Goal: Information Seeking & Learning: Compare options

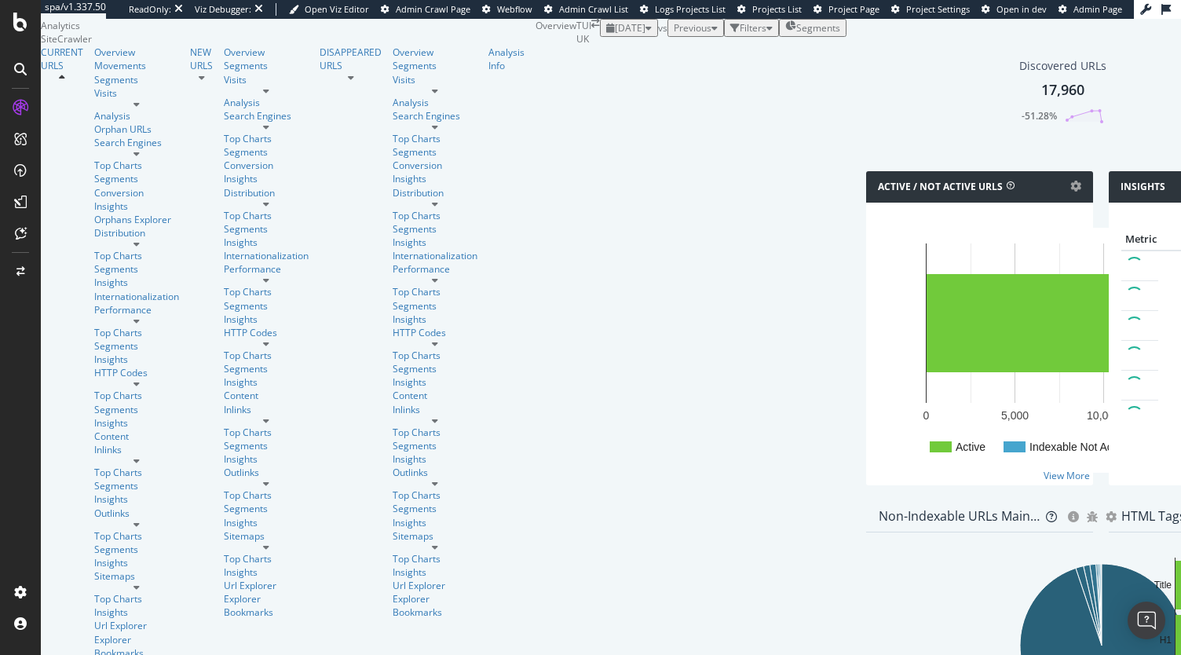
click at [615, 35] on span "[DATE]" at bounding box center [630, 27] width 31 height 13
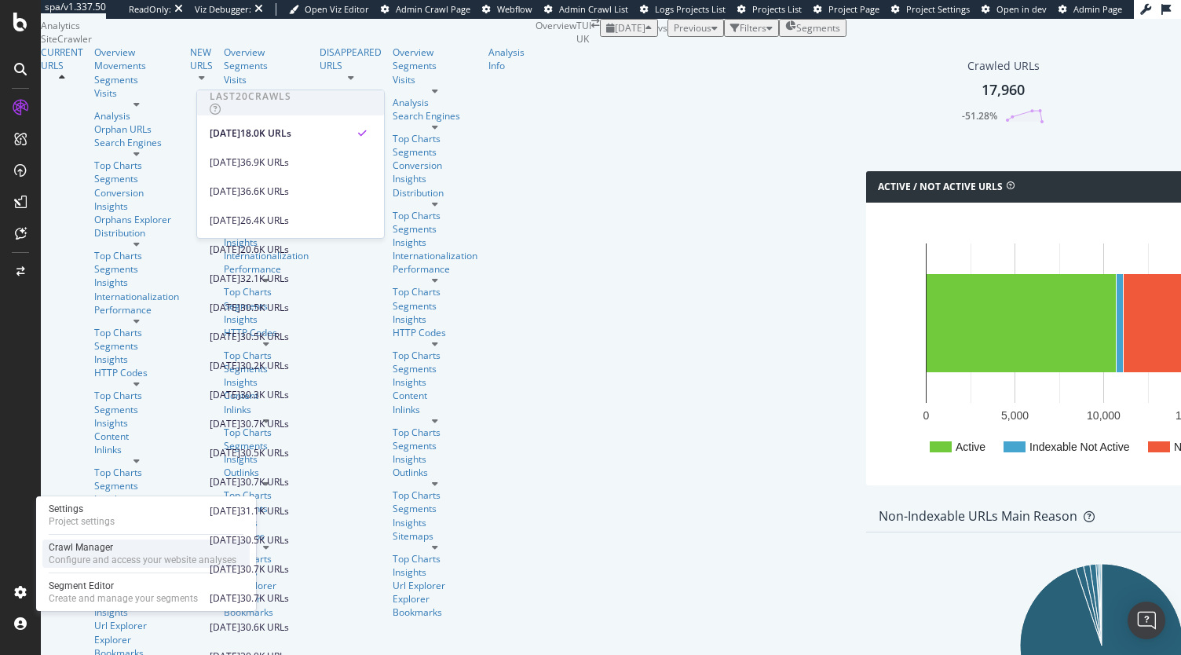
click at [88, 549] on div "Crawl Manager" at bounding box center [143, 547] width 188 height 13
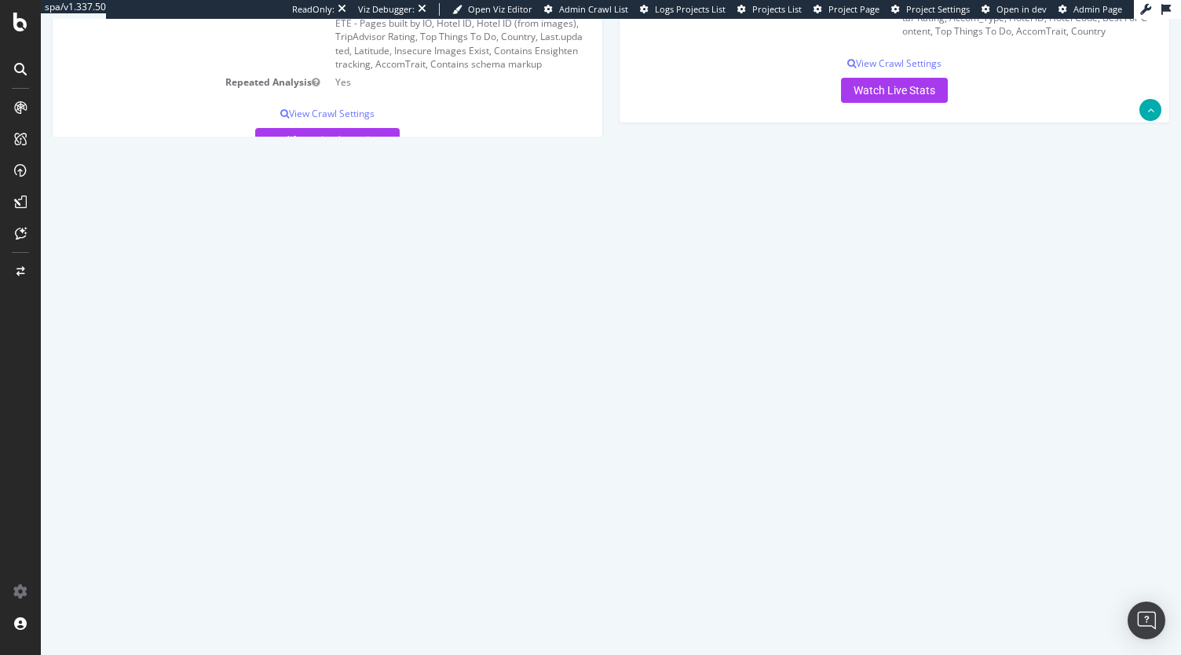
scroll to position [403, 0]
click at [1098, 313] on icon at bounding box center [1100, 318] width 10 height 12
click at [1050, 355] on link "Delete analysis" at bounding box center [1043, 362] width 126 height 21
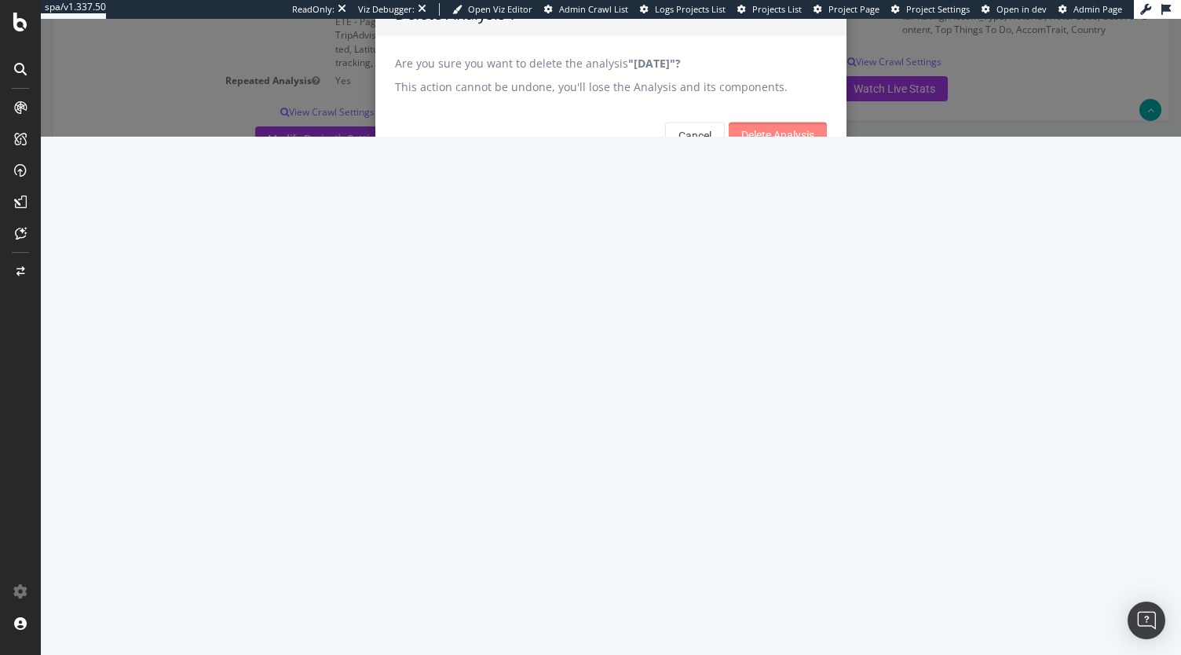
click at [784, 148] on input "Delete Analysis" at bounding box center [778, 134] width 98 height 25
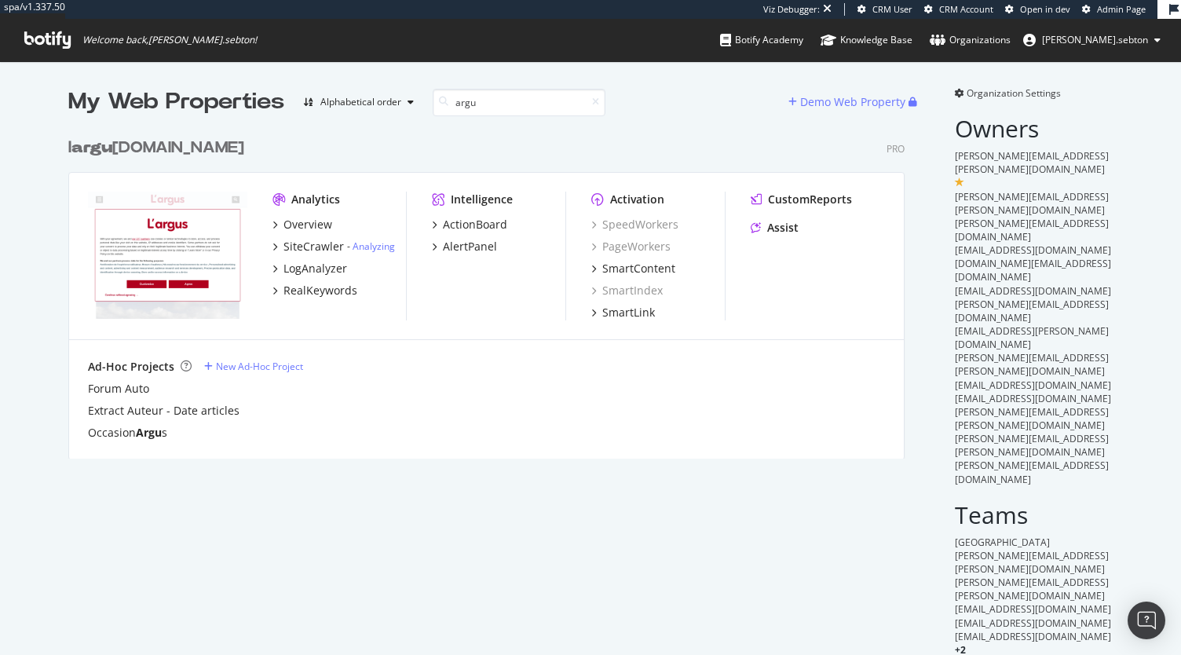
scroll to position [328, 836]
type input "argu"
click at [301, 248] on div "SiteCrawler" at bounding box center [313, 247] width 60 height 16
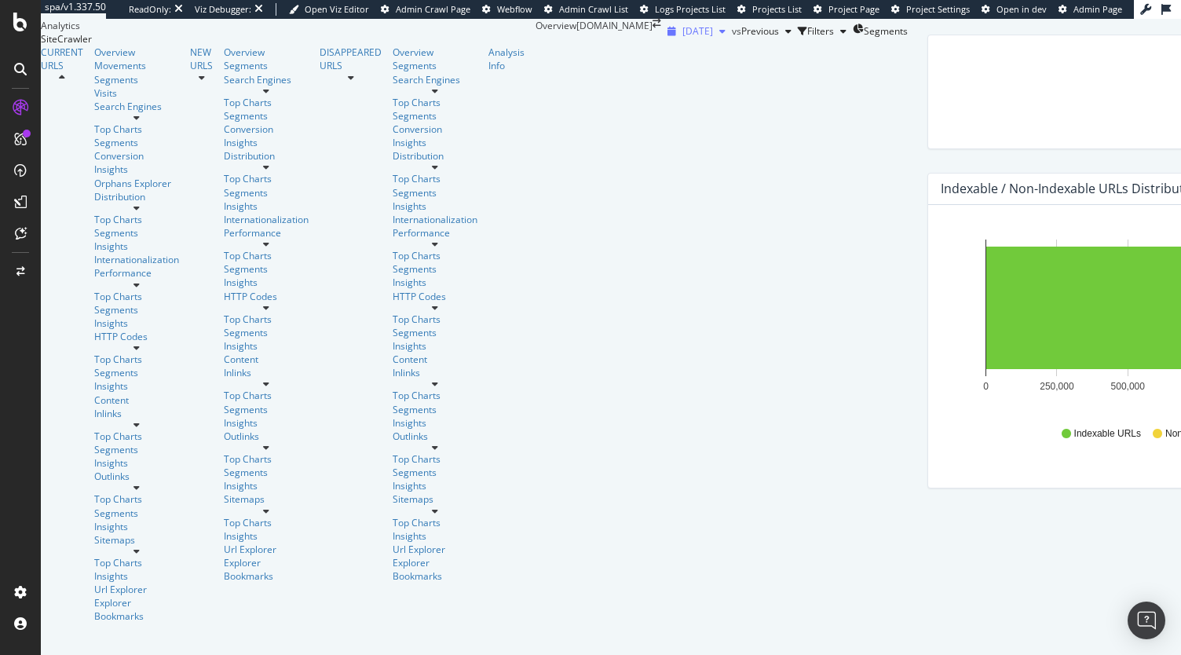
click at [682, 38] on span "[DATE]" at bounding box center [697, 30] width 31 height 13
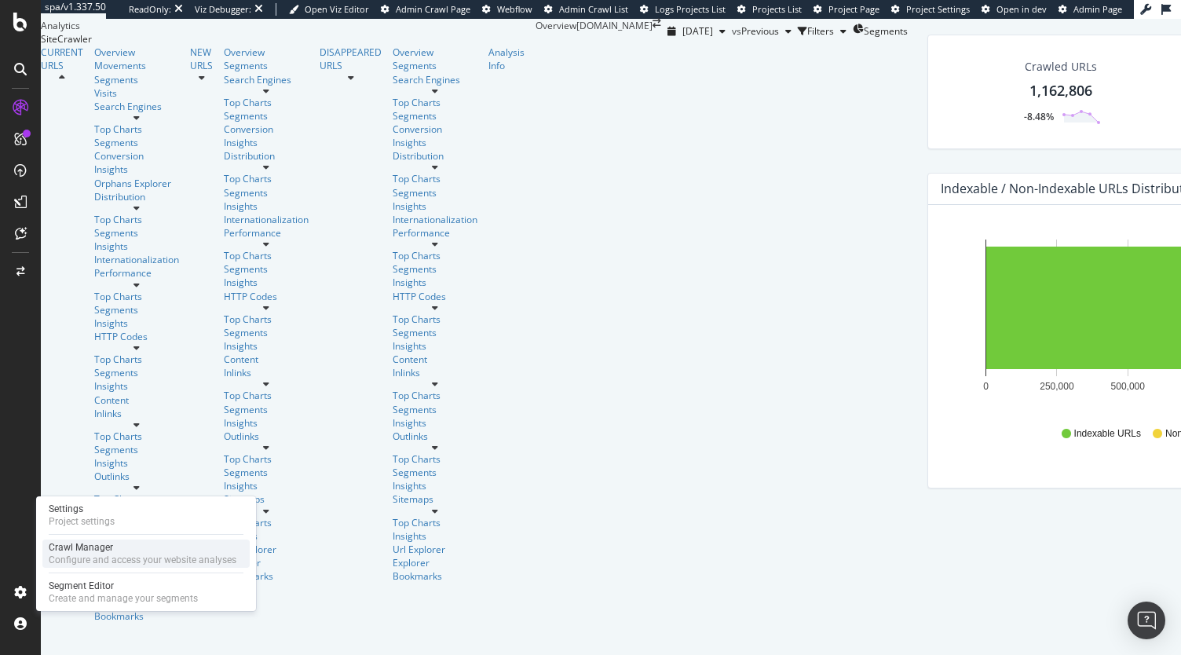
click at [60, 562] on div "Configure and access your website analyses" at bounding box center [143, 560] width 188 height 13
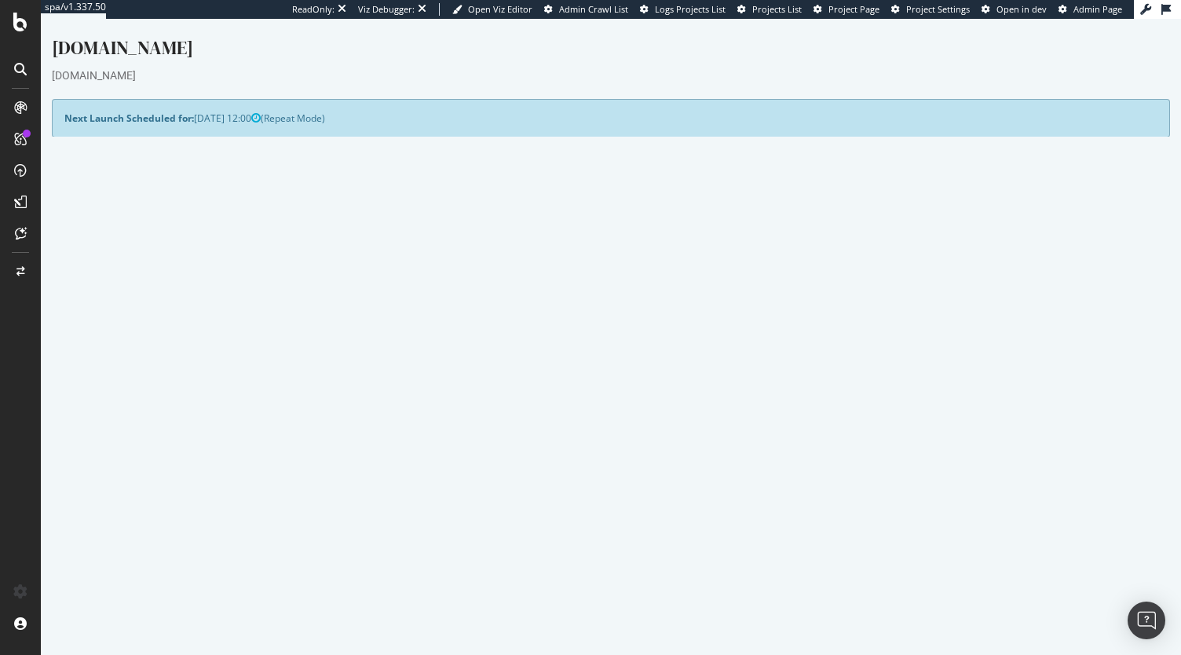
click at [864, 422] on link "Watch Live Stats" at bounding box center [894, 432] width 107 height 25
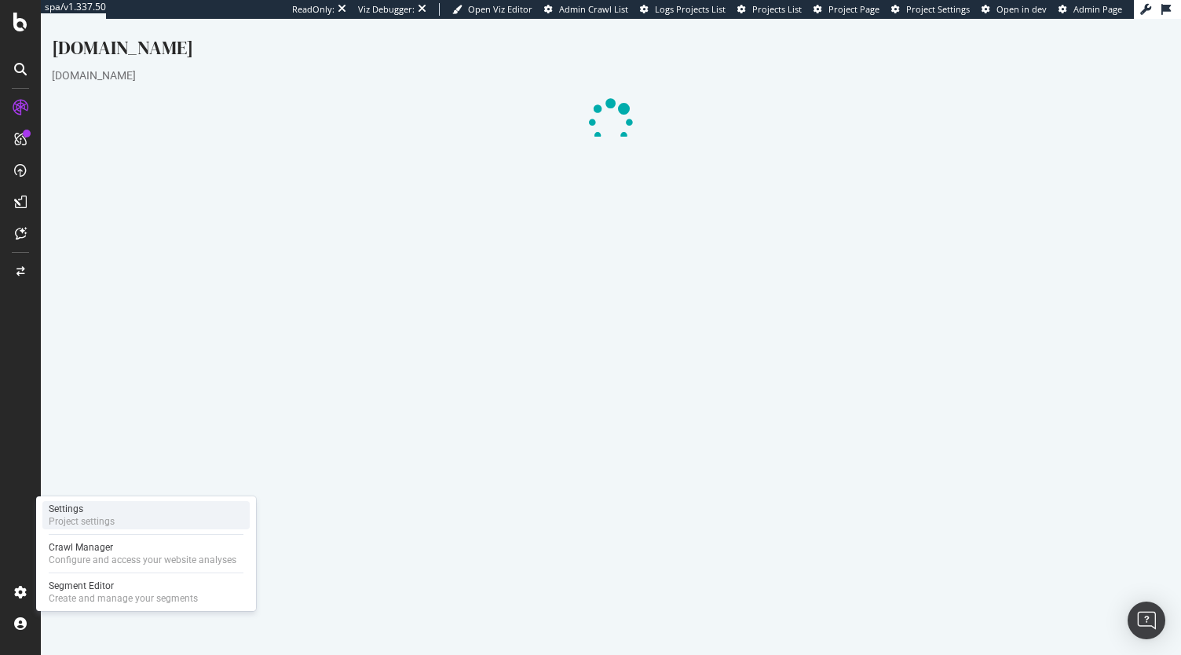
click at [94, 513] on div "Settings" at bounding box center [82, 508] width 66 height 13
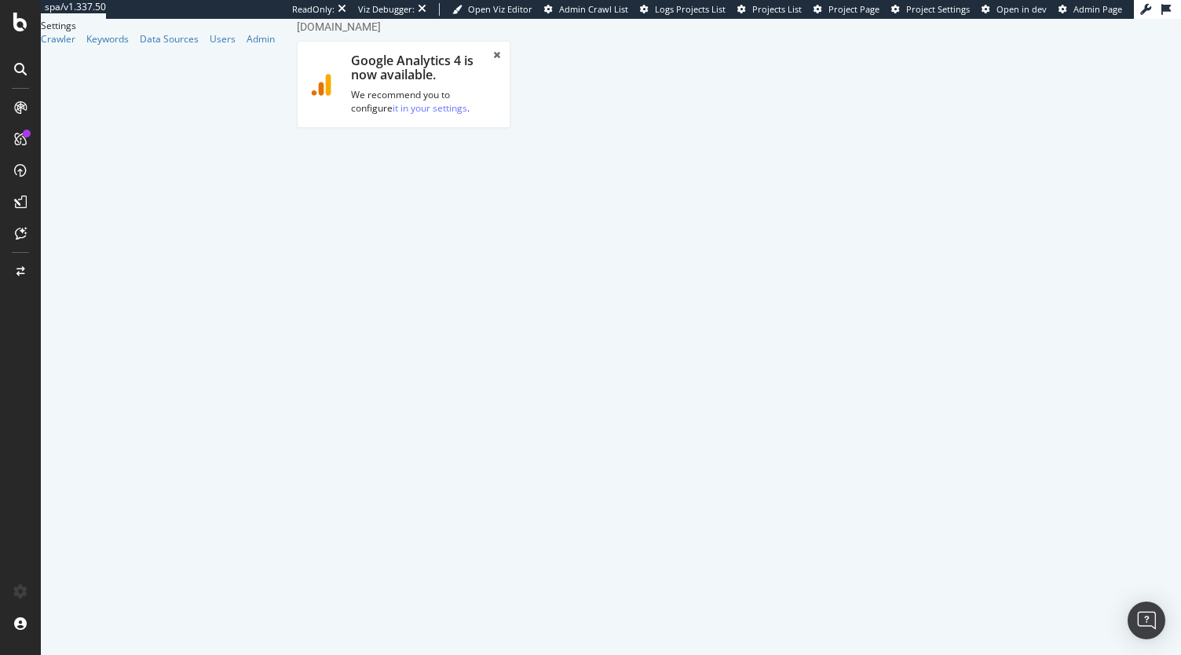
click at [484, 337] on link "Scheduling" at bounding box center [443, 358] width 82 height 43
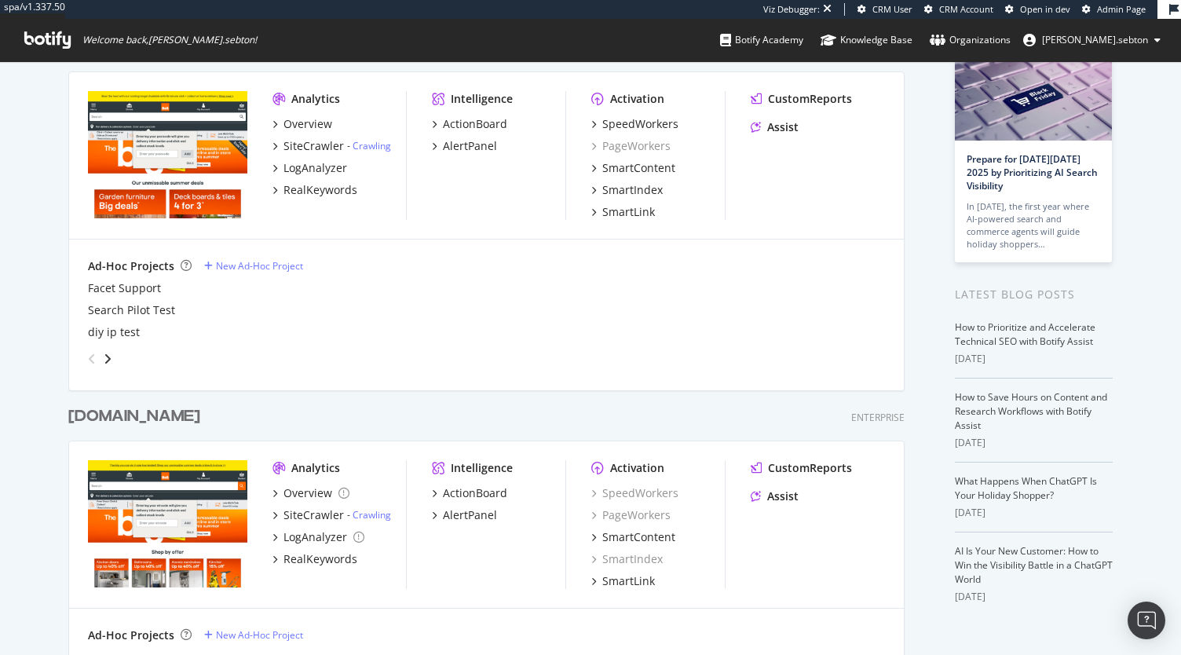
scroll to position [104, 0]
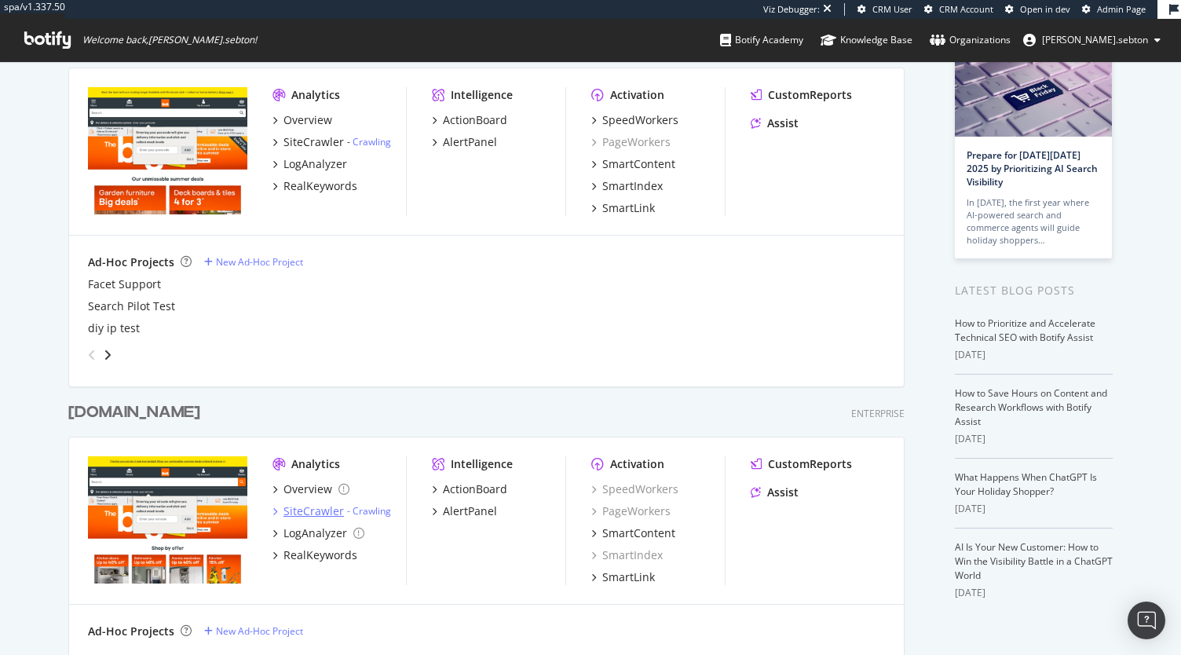
click at [306, 505] on div "SiteCrawler" at bounding box center [313, 511] width 60 height 16
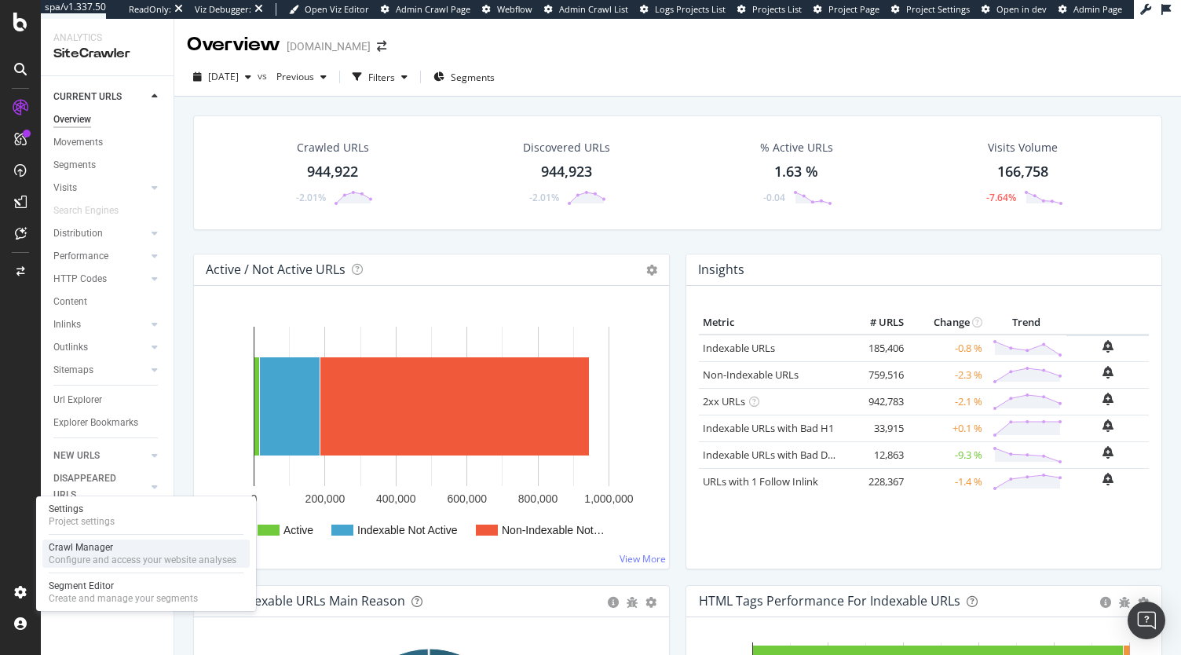
click at [84, 556] on div "Configure and access your website analyses" at bounding box center [143, 560] width 188 height 13
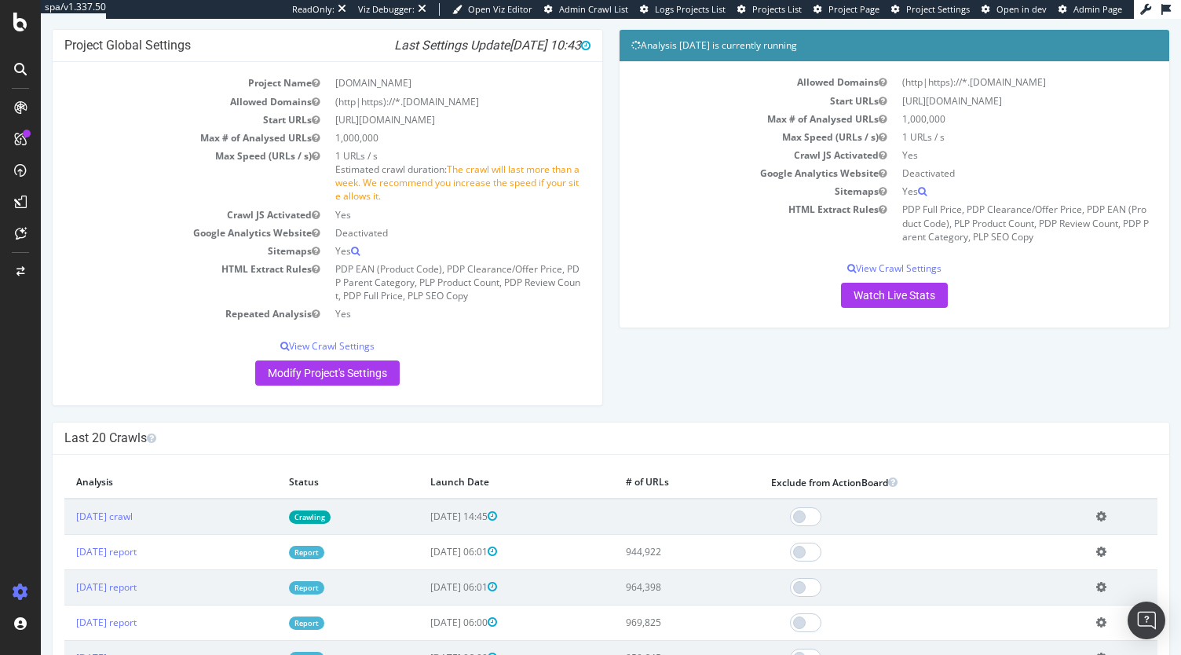
scroll to position [118, 0]
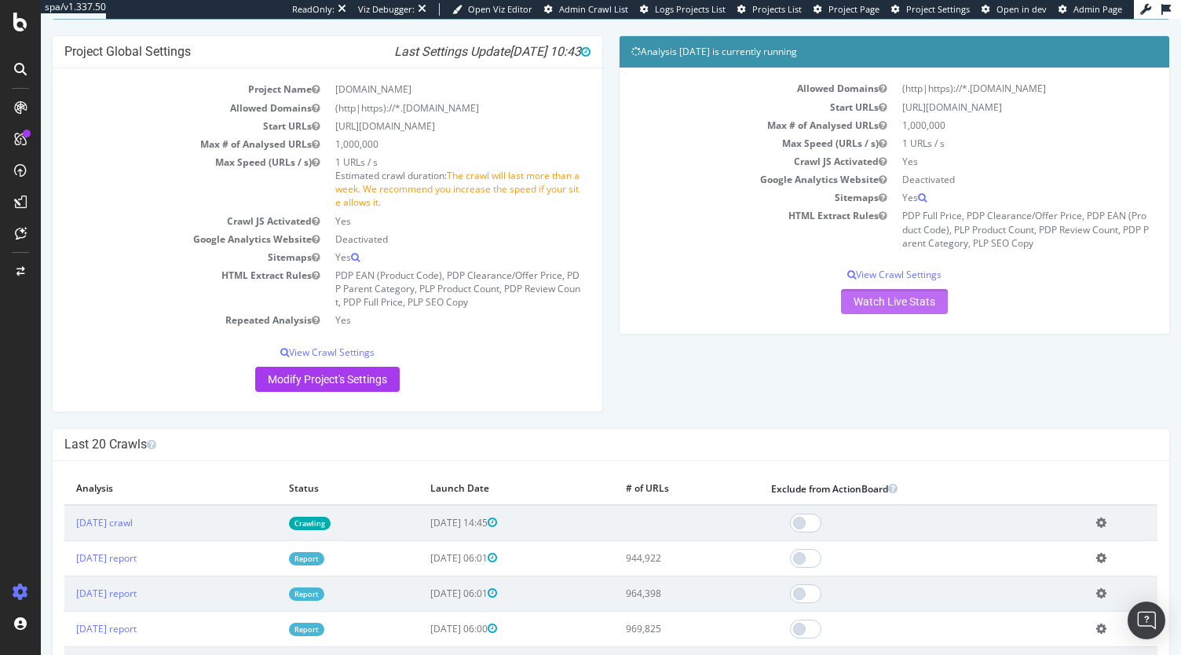
click at [893, 301] on link "Watch Live Stats" at bounding box center [894, 301] width 107 height 25
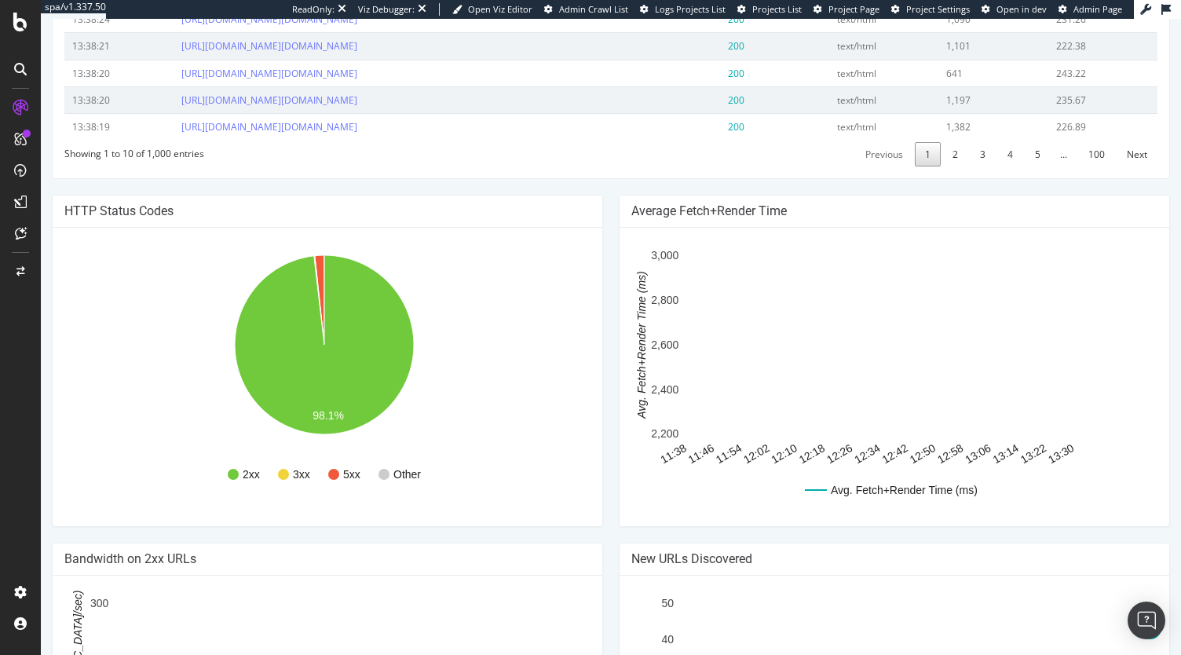
scroll to position [378, 0]
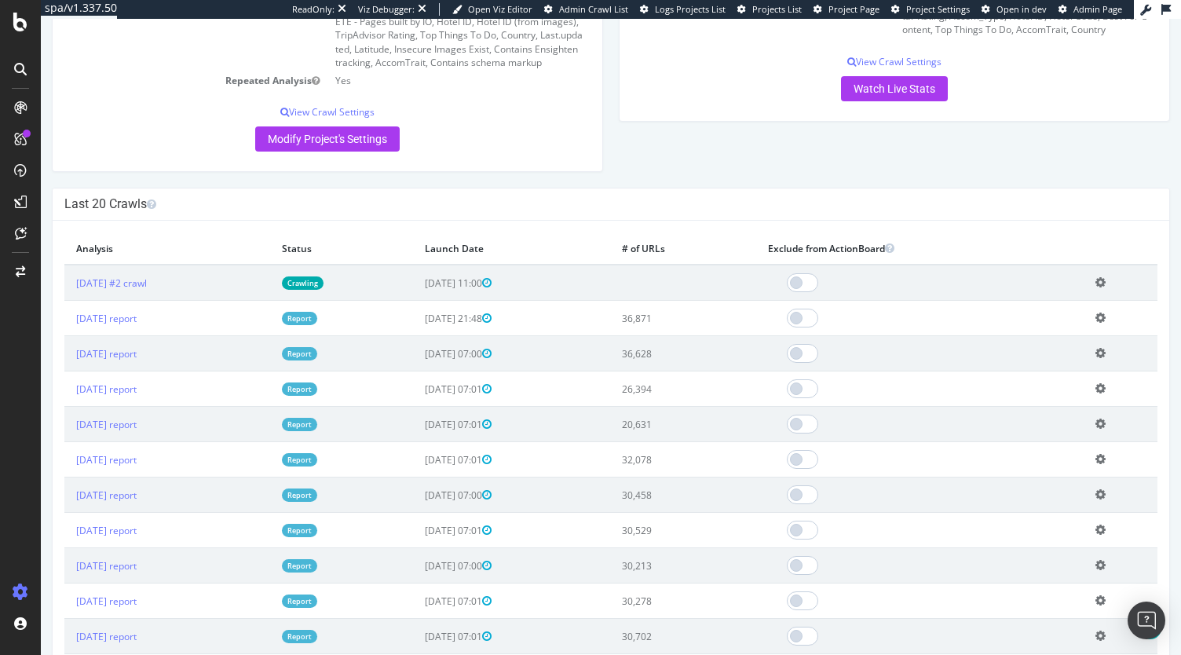
scroll to position [404, 0]
click at [126, 422] on link "[DATE] report" at bounding box center [106, 423] width 60 height 13
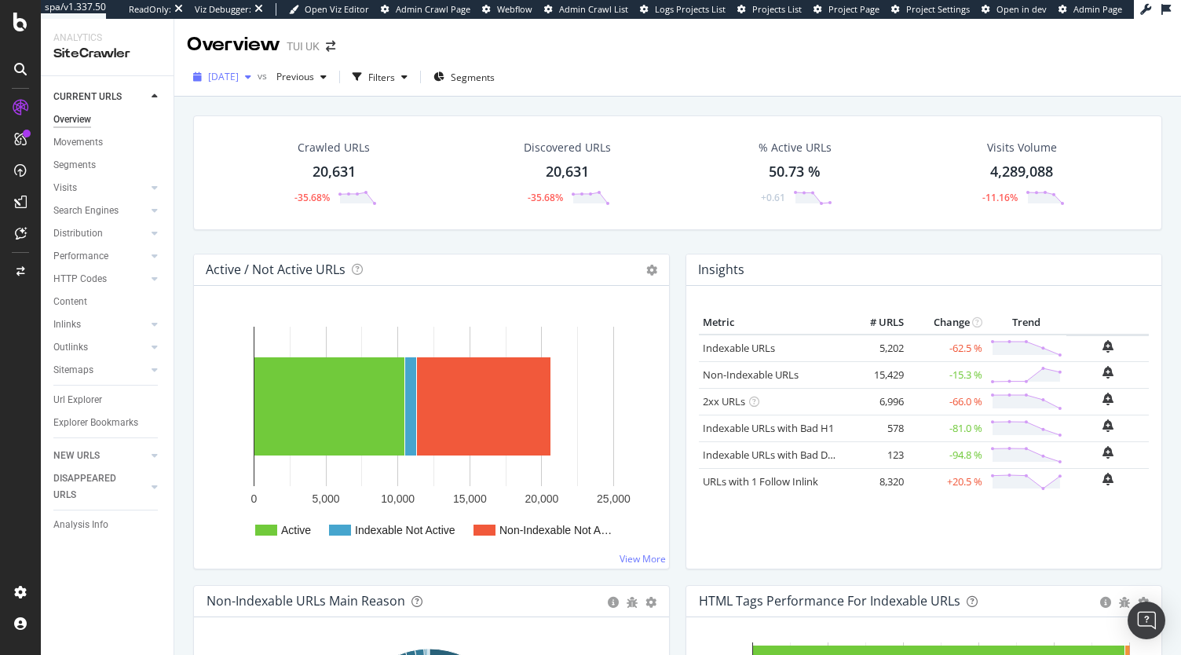
click at [257, 85] on div "[DATE]" at bounding box center [222, 77] width 71 height 24
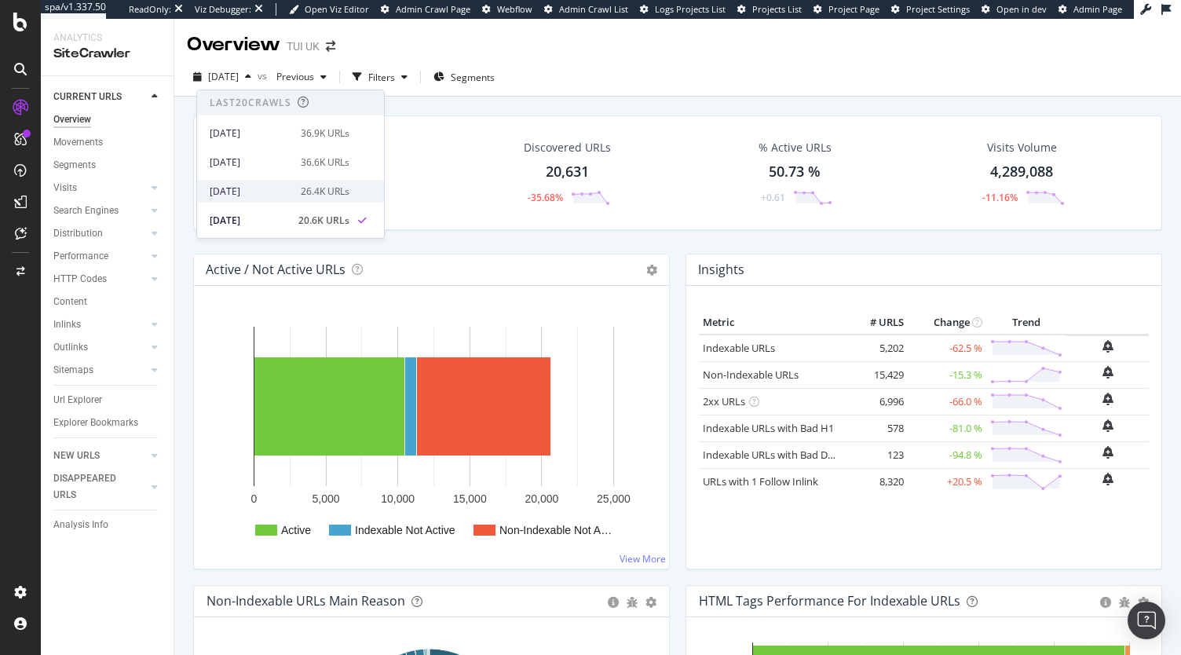
scroll to position [40, 0]
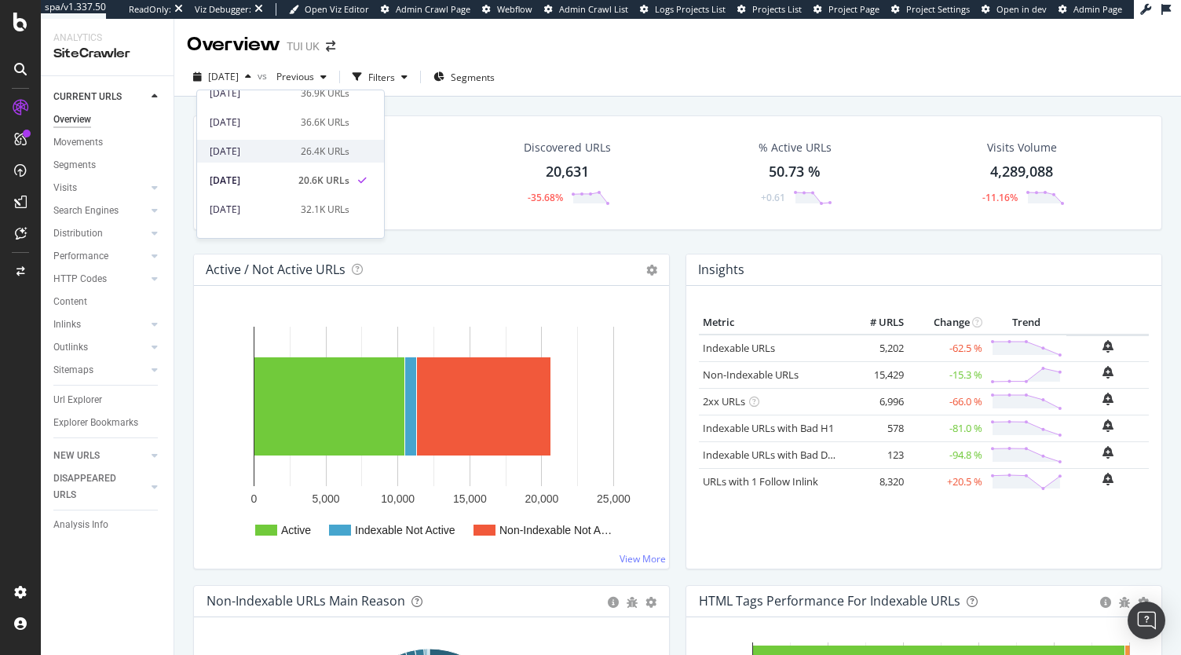
click at [337, 147] on div "26.4K URLs" at bounding box center [325, 151] width 49 height 14
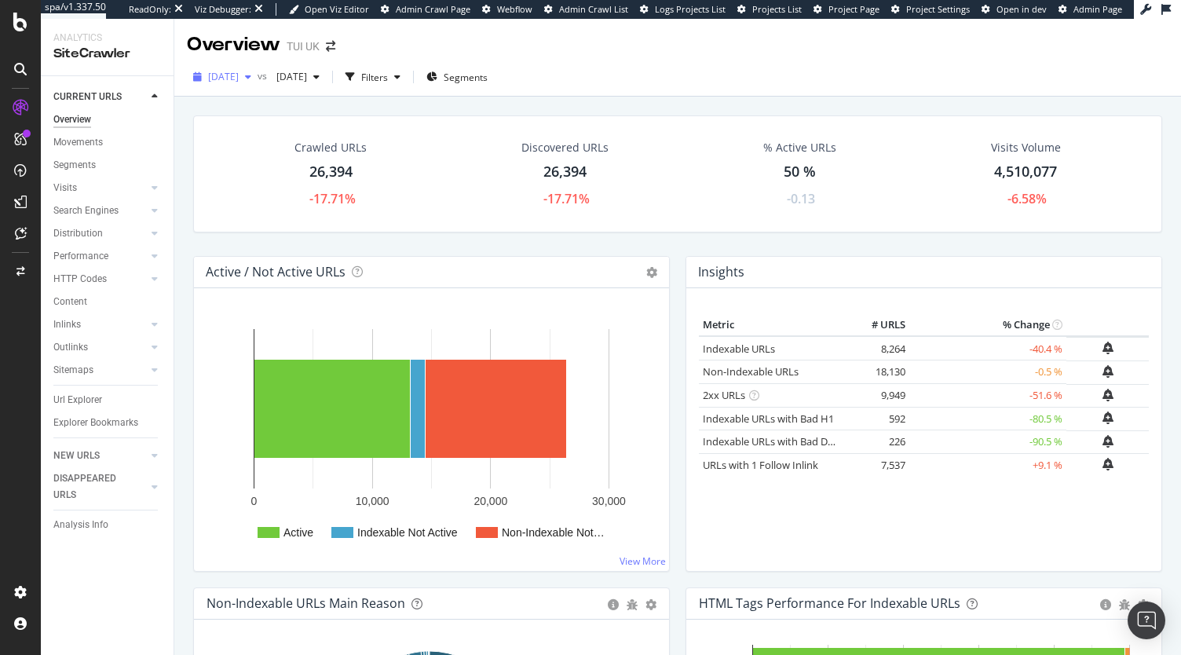
click at [239, 78] on span "[DATE]" at bounding box center [223, 76] width 31 height 13
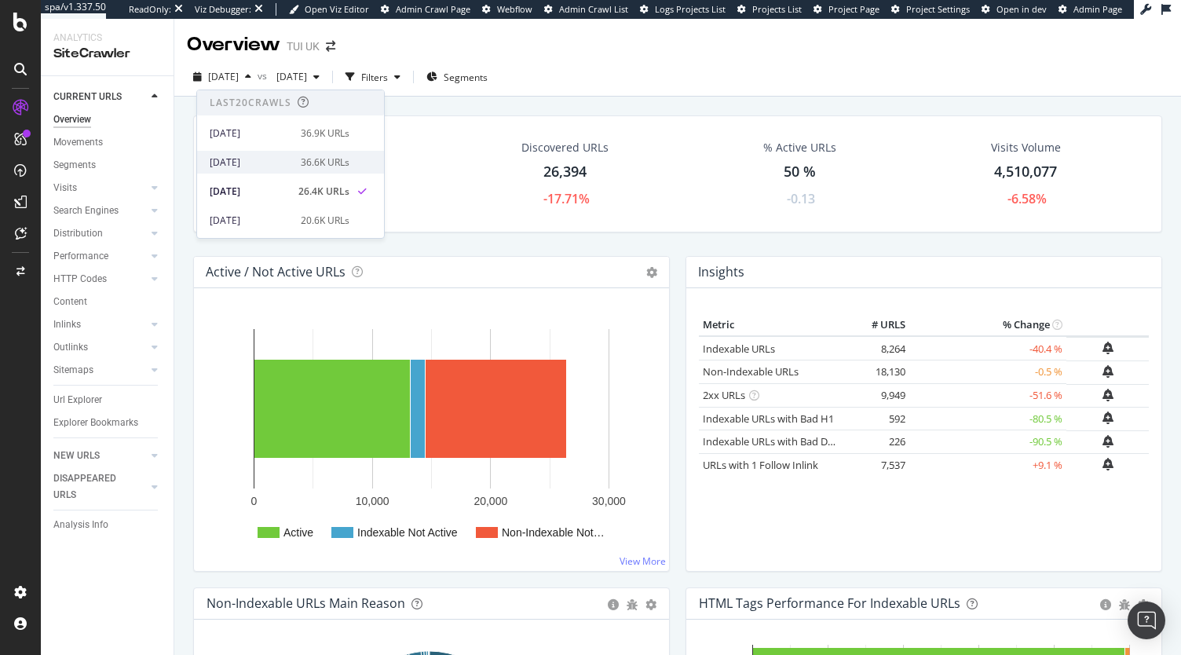
click at [320, 163] on div "36.6K URLs" at bounding box center [325, 162] width 49 height 14
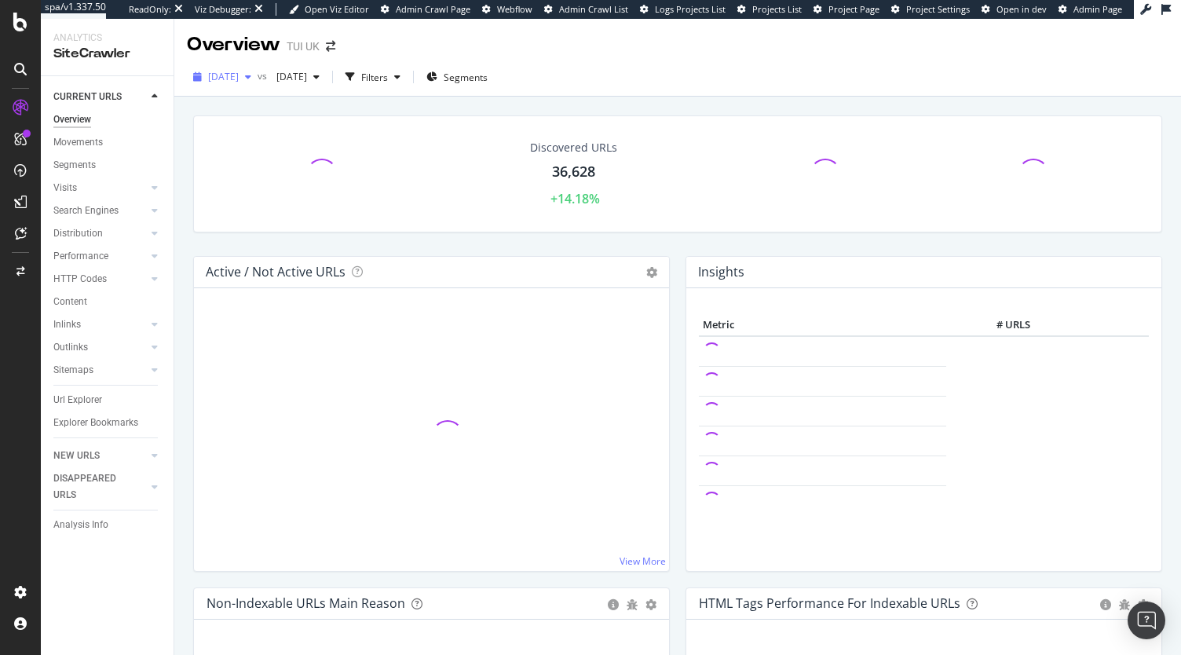
click at [239, 78] on span "[DATE]" at bounding box center [223, 76] width 31 height 13
click at [590, 313] on div at bounding box center [431, 435] width 450 height 245
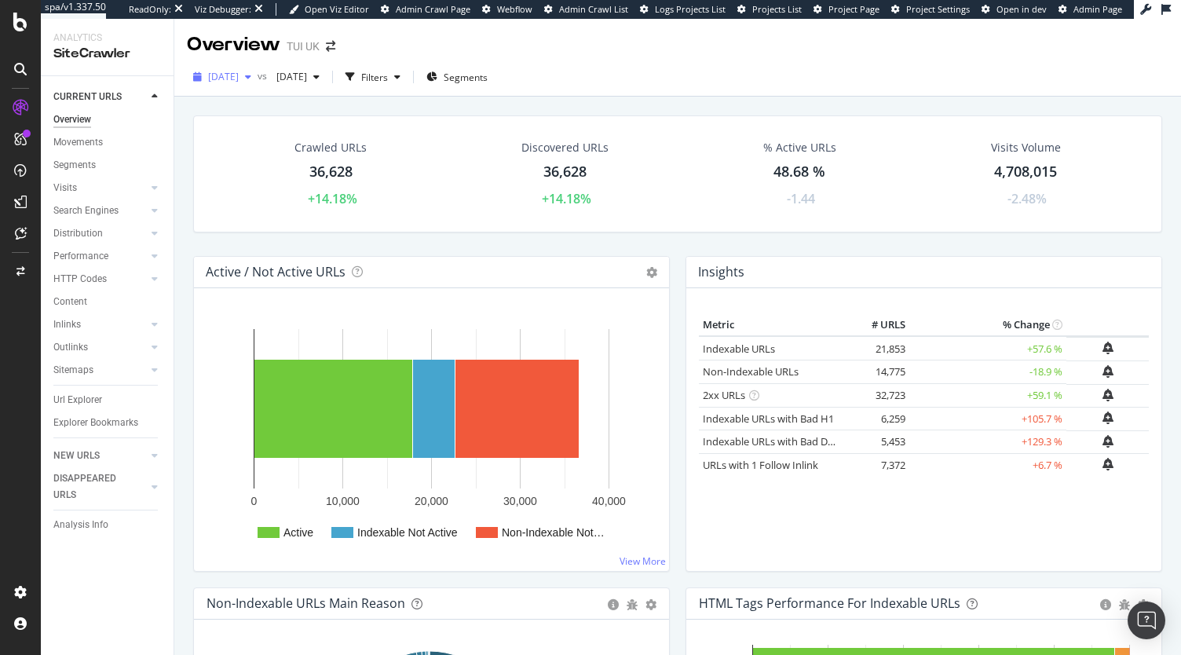
click at [258, 78] on div "button" at bounding box center [248, 76] width 19 height 9
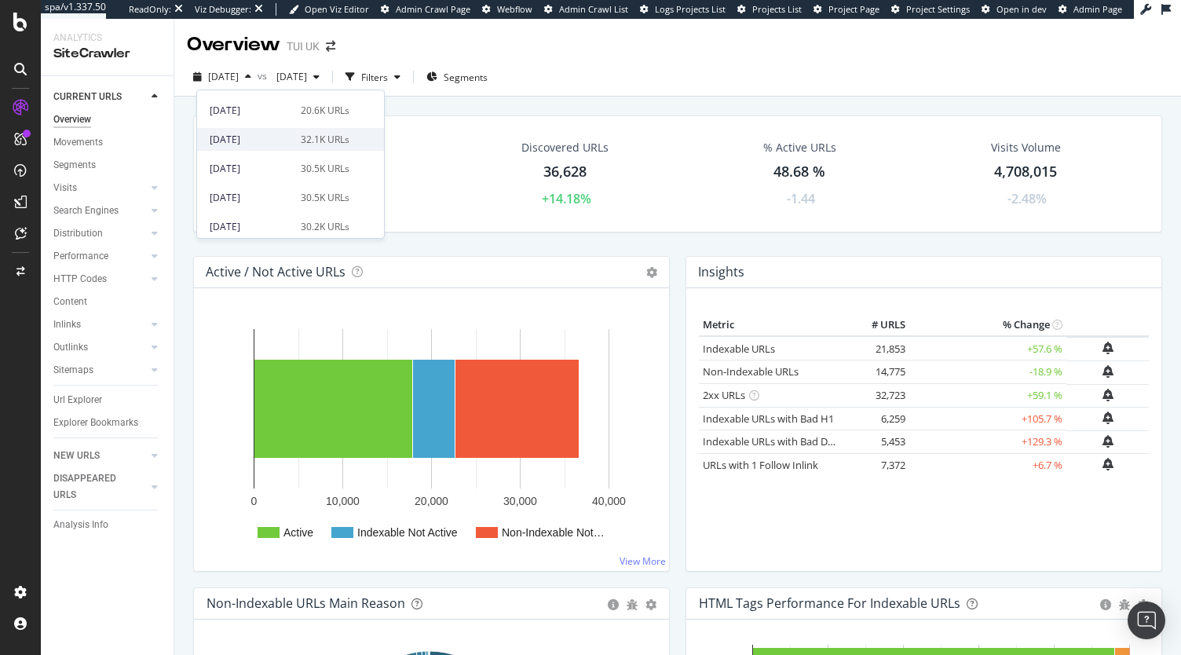
click at [302, 145] on div "32.1K URLs" at bounding box center [325, 140] width 49 height 14
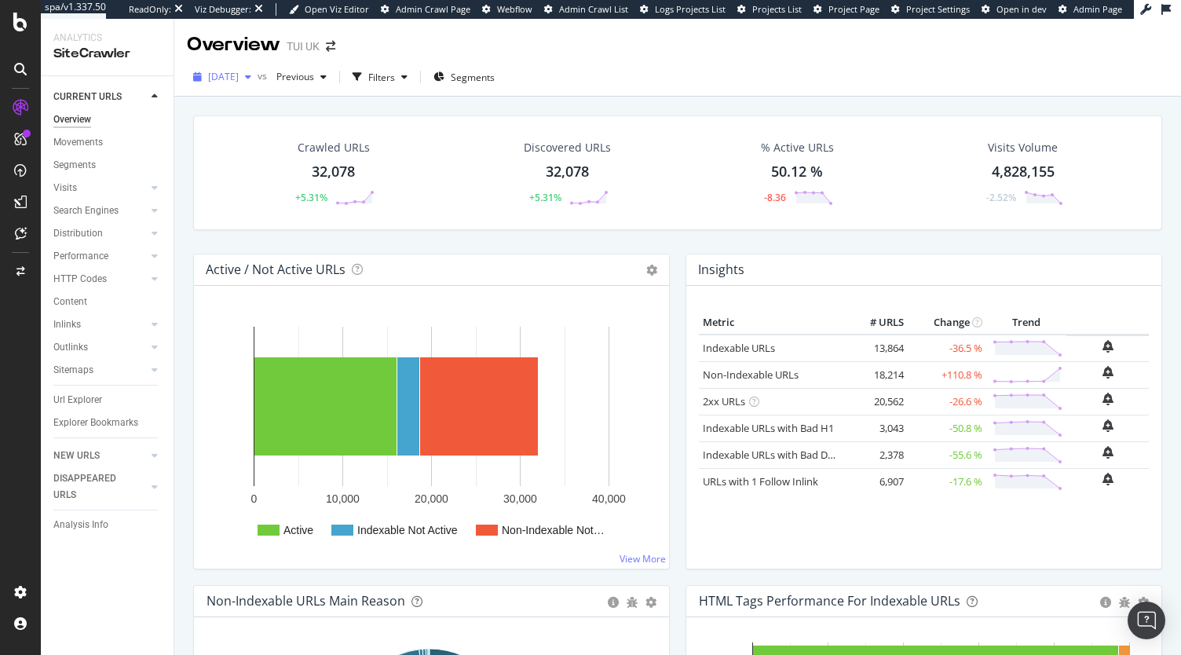
click at [239, 80] on span "[DATE]" at bounding box center [223, 76] width 31 height 13
click at [297, 211] on div "2025 Sep. 22nd 30.5K URLs" at bounding box center [290, 203] width 187 height 23
